Goal: Check status

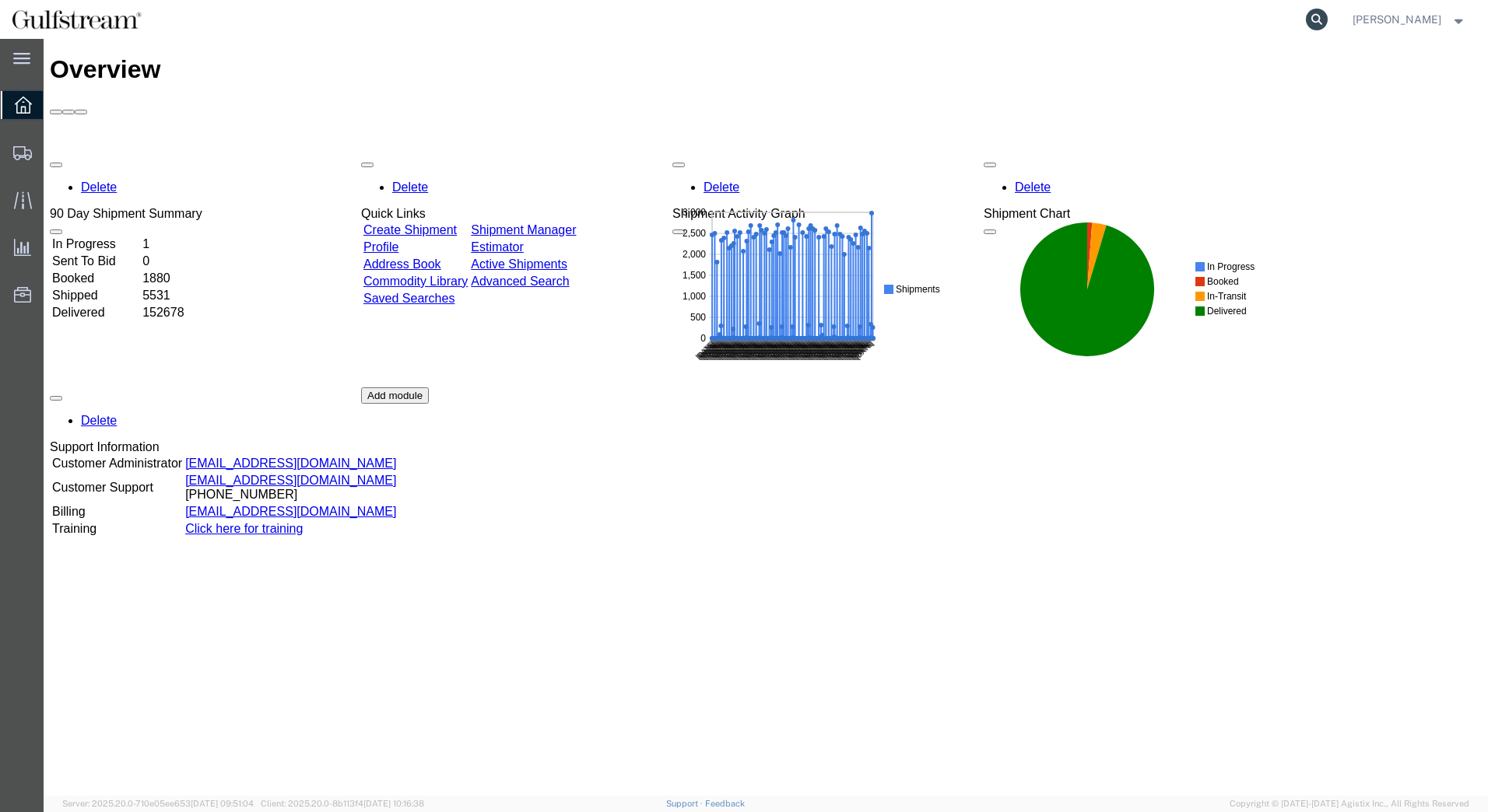
click at [1323, 10] on icon at bounding box center [1316, 19] width 22 height 22
paste input "5422647580"
type input "5422647580"
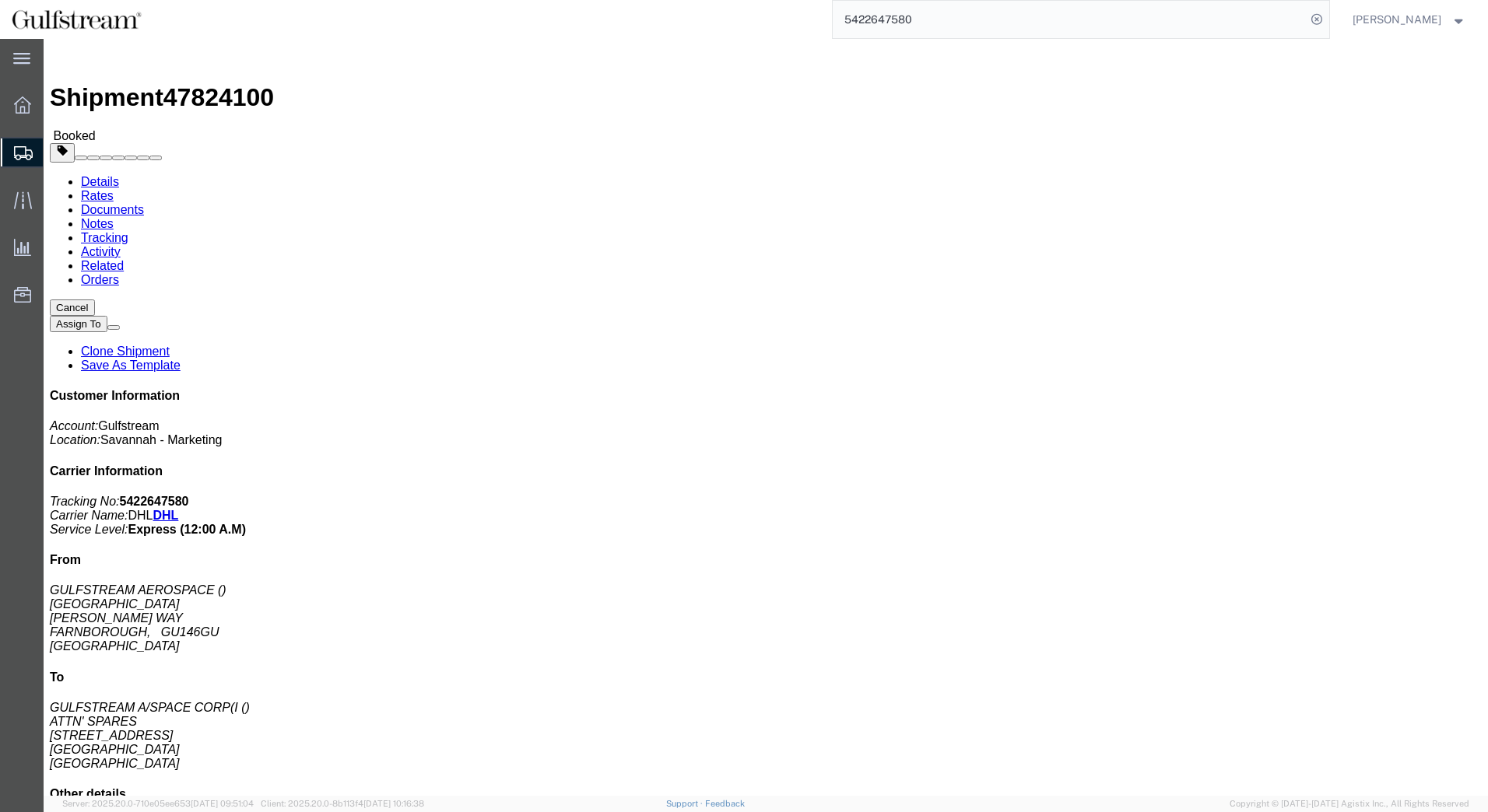
click div "Shipment Detail Ship From GULFSTREAM [STREET_ADDRESS][PERSON_NAME] Ship To GULF…"
